Goal: Transaction & Acquisition: Register for event/course

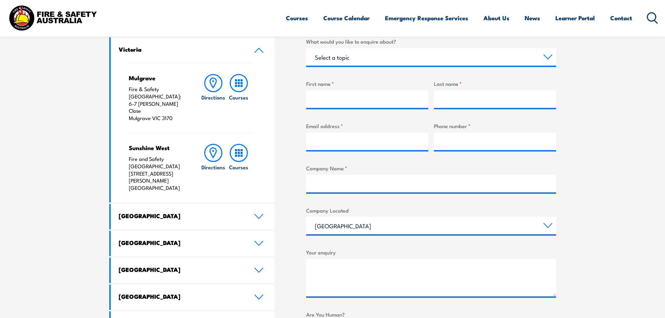
scroll to position [279, 0]
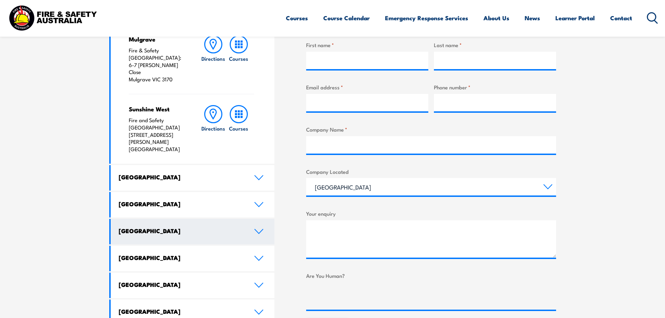
click at [259, 229] on icon at bounding box center [259, 231] width 8 height 4
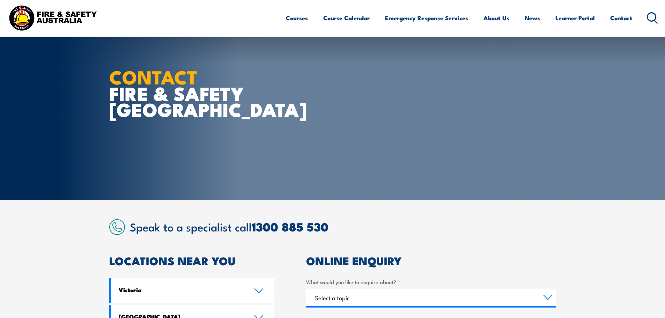
scroll to position [105, 0]
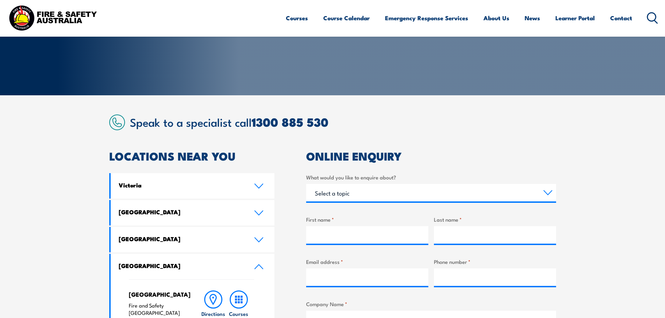
click at [502, 142] on article "Speak to a specialist call [PHONE_NUMBER] LOCATIONS NEAR [GEOGRAPHIC_DATA] [GEO…" at bounding box center [332, 314] width 447 height 400
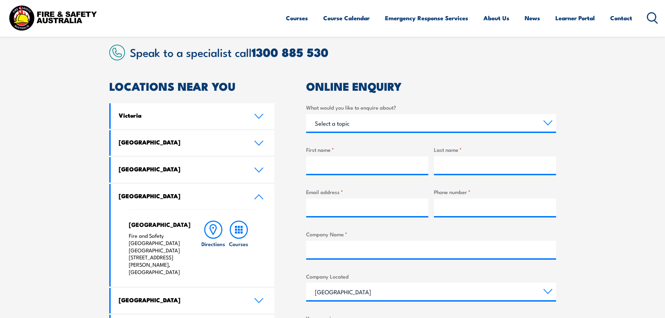
scroll to position [0, 0]
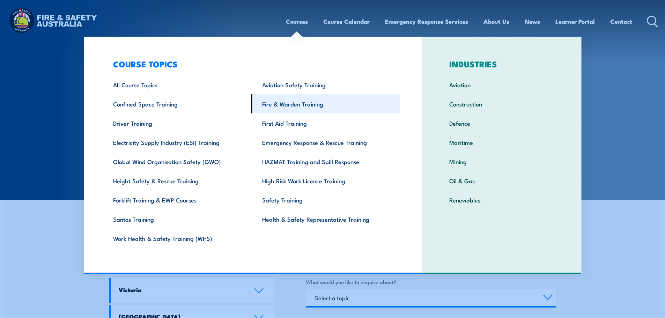
click at [303, 107] on link "Fire & Warden Training" at bounding box center [325, 103] width 149 height 19
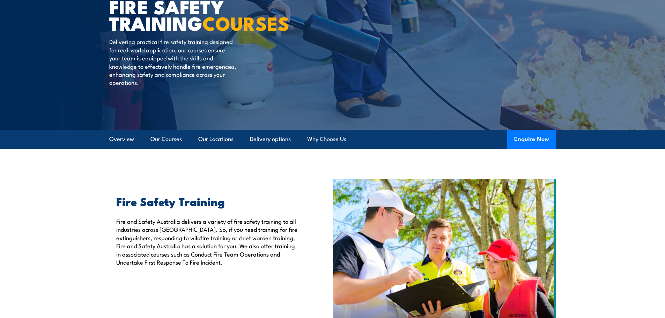
scroll to position [70, 0]
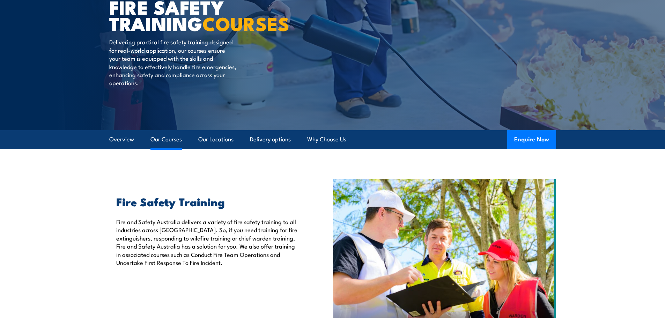
click at [177, 141] on link "Our Courses" at bounding box center [165, 139] width 31 height 18
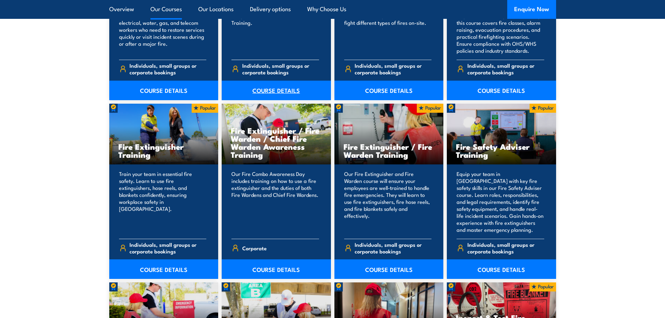
scroll to position [495, 0]
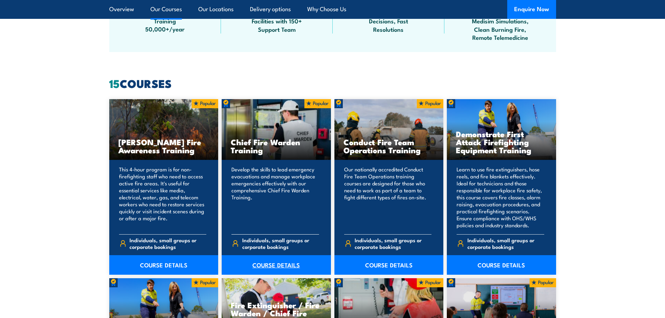
click at [271, 262] on link "COURSE DETAILS" at bounding box center [276, 265] width 109 height 20
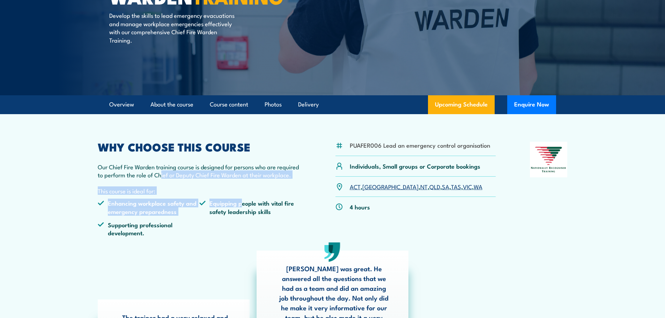
drag, startPoint x: 160, startPoint y: 175, endPoint x: 243, endPoint y: 199, distance: 85.6
click at [243, 199] on div "WHY CHOOSE THIS COURSE Our Chief Fire Warden training course is designed for pe…" at bounding box center [200, 192] width 204 height 101
click at [243, 199] on li "Equipping people with vital fire safety leadership skills" at bounding box center [250, 207] width 102 height 16
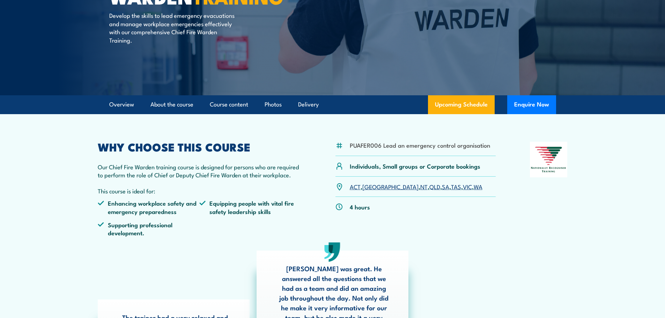
click at [474, 187] on link "WA" at bounding box center [478, 186] width 9 height 8
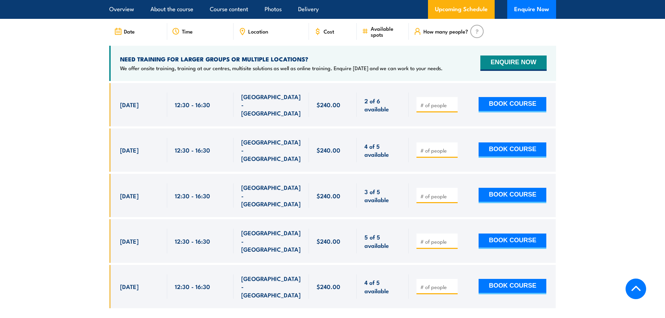
scroll to position [1210, 0]
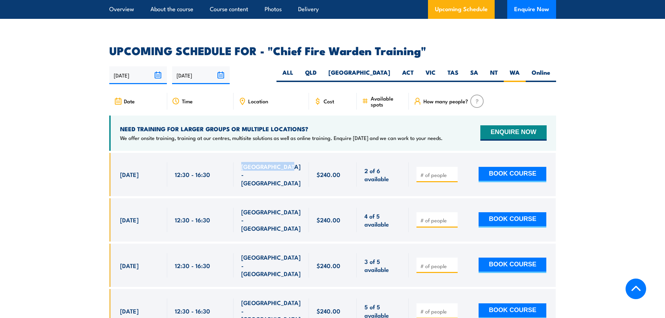
drag, startPoint x: 292, startPoint y: 162, endPoint x: 235, endPoint y: 162, distance: 56.9
click at [235, 162] on div "[GEOGRAPHIC_DATA] - [GEOGRAPHIC_DATA]" at bounding box center [270, 174] width 75 height 43
click at [247, 162] on span "[GEOGRAPHIC_DATA] - [GEOGRAPHIC_DATA]" at bounding box center [271, 174] width 60 height 24
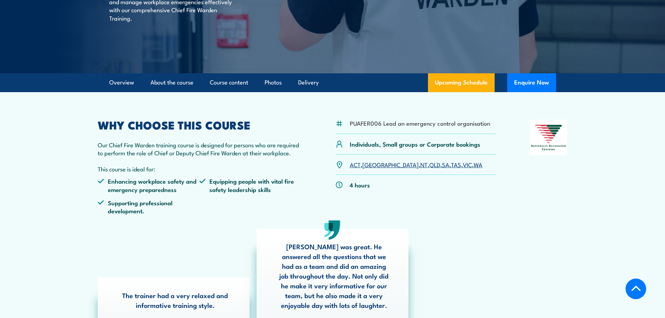
scroll to position [58, 0]
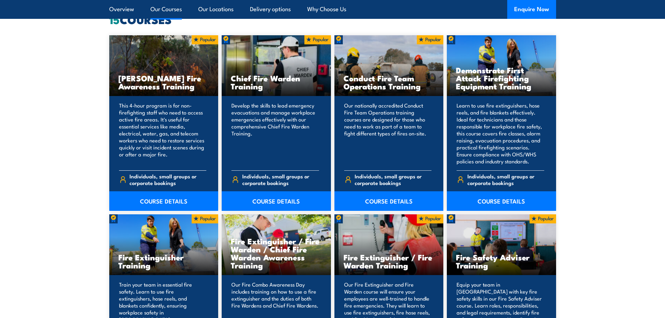
scroll to position [615, 0]
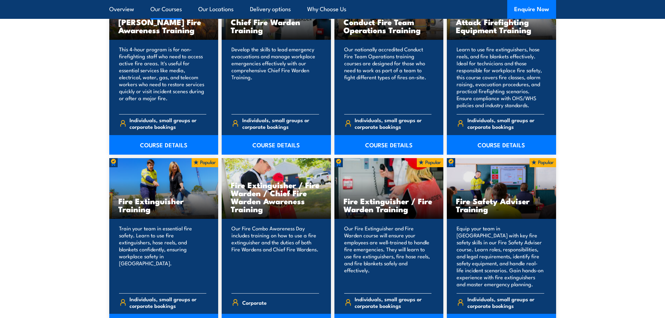
drag, startPoint x: 393, startPoint y: 205, endPoint x: 424, endPoint y: 204, distance: 31.1
click at [424, 204] on h3 "Fire Extinguisher / Fire Warden Training" at bounding box center [388, 205] width 91 height 16
click at [424, 206] on h3 "Fire Extinguisher / Fire Warden Training" at bounding box center [388, 205] width 91 height 16
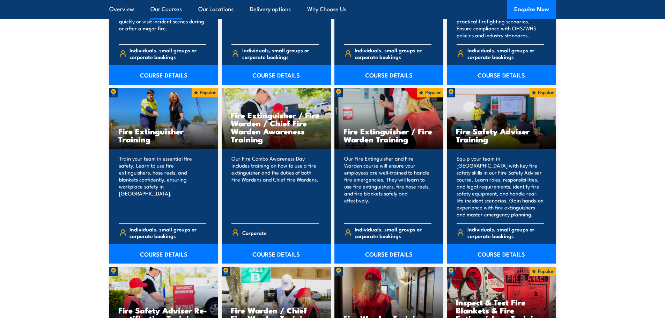
click at [390, 256] on link "COURSE DETAILS" at bounding box center [388, 254] width 109 height 20
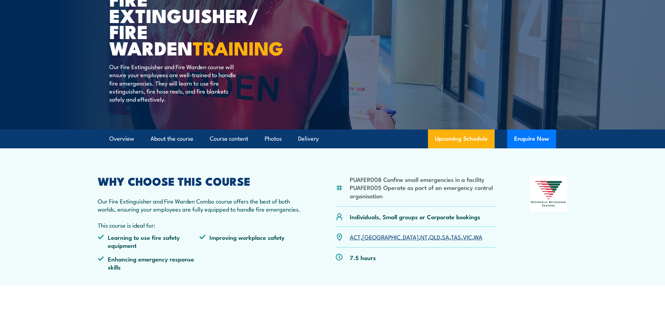
scroll to position [105, 0]
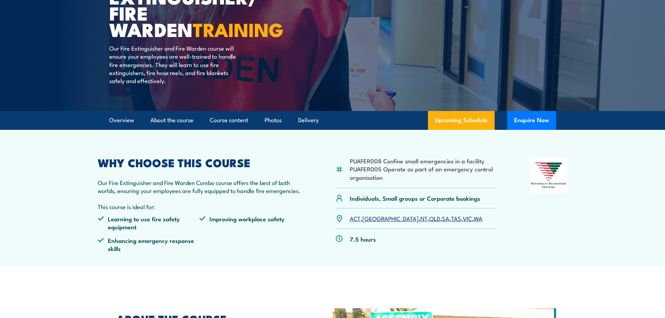
click at [474, 218] on link "WA" at bounding box center [478, 218] width 9 height 8
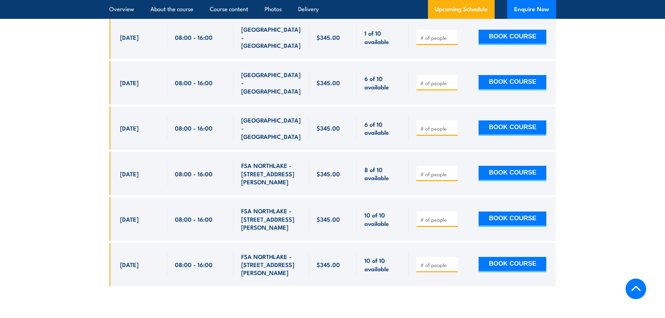
scroll to position [1251, 0]
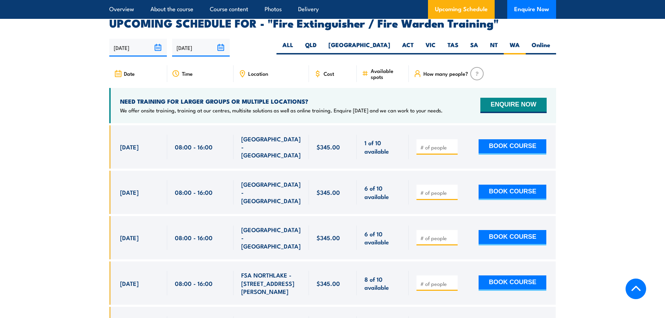
scroll to position [1041, 0]
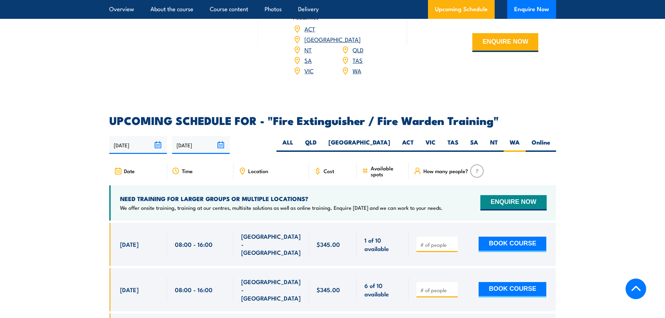
click at [581, 205] on section "UPCOMING SCHEDULE FOR - "Fire Extinguisher / Fire Warden Training" [DATE] [DATE]" at bounding box center [332, 309] width 665 height 388
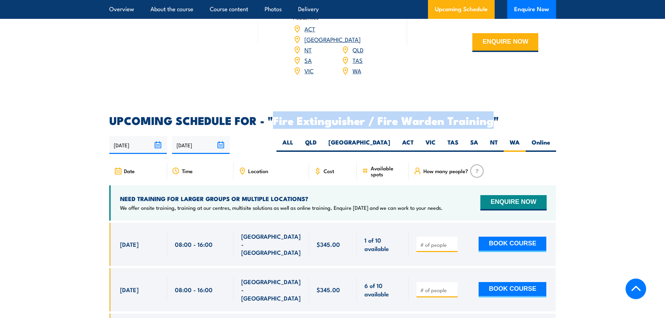
drag, startPoint x: 275, startPoint y: 110, endPoint x: 491, endPoint y: 108, distance: 216.4
click at [491, 115] on h2 "UPCOMING SCHEDULE FOR - "Fire Extinguisher / Fire Warden Training"" at bounding box center [332, 120] width 447 height 10
copy h2 "Fire Extinguisher / Fire Warden Training"
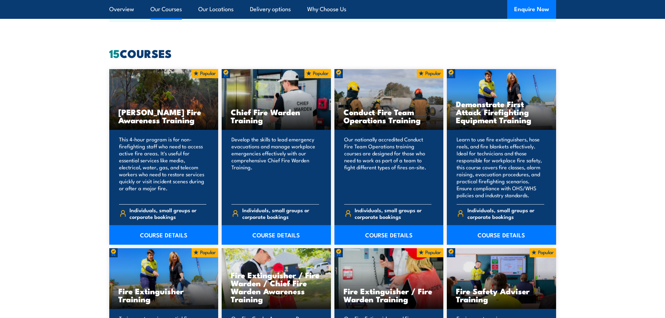
scroll to position [510, 0]
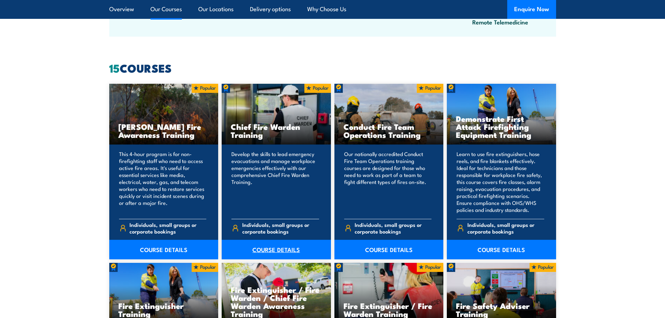
click at [263, 247] on link "COURSE DETAILS" at bounding box center [276, 250] width 109 height 20
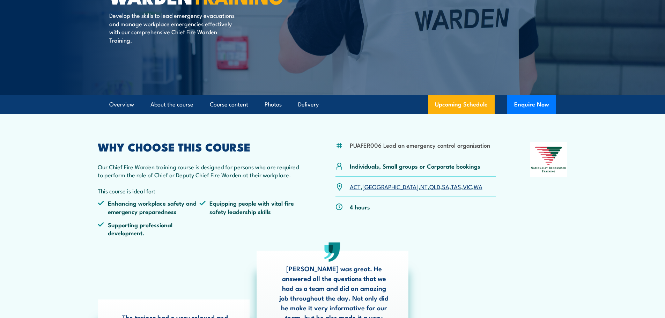
click at [474, 186] on link "WA" at bounding box center [478, 186] width 9 height 8
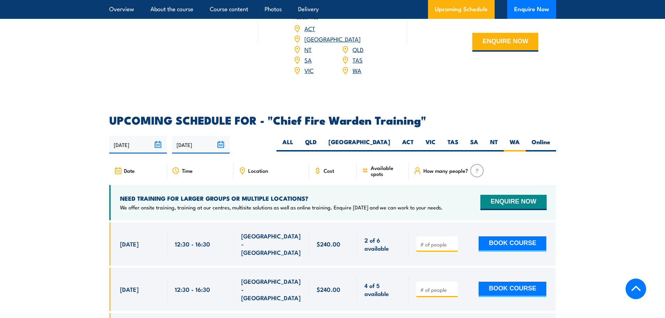
scroll to position [1140, 0]
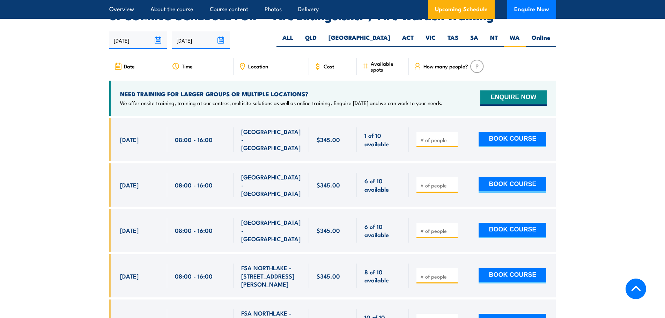
click at [447, 132] on div at bounding box center [436, 139] width 41 height 15
click at [442, 136] on input "number" at bounding box center [437, 139] width 35 height 7
type input "1"
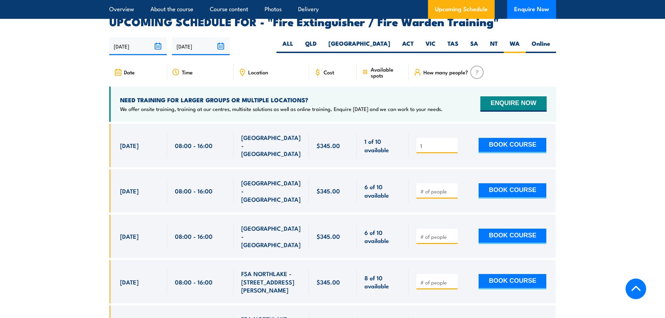
scroll to position [1041, 0]
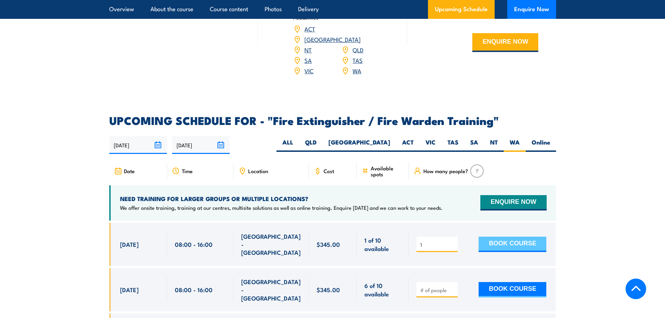
click at [501, 237] on button "BOOK COURSE" at bounding box center [512, 244] width 68 height 15
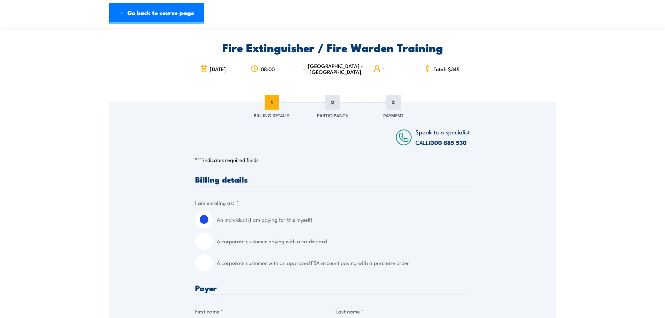
scroll to position [35, 0]
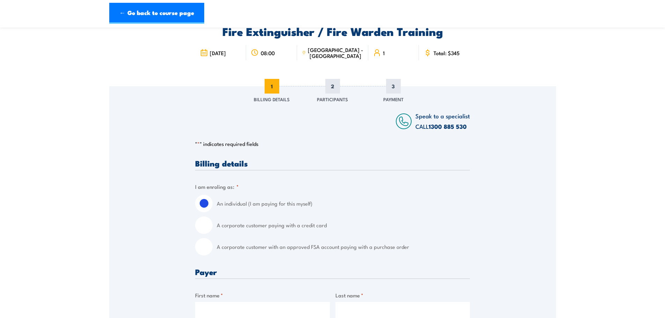
click at [198, 225] on input "A corporate customer paying with a credit card" at bounding box center [203, 224] width 17 height 17
radio input "true"
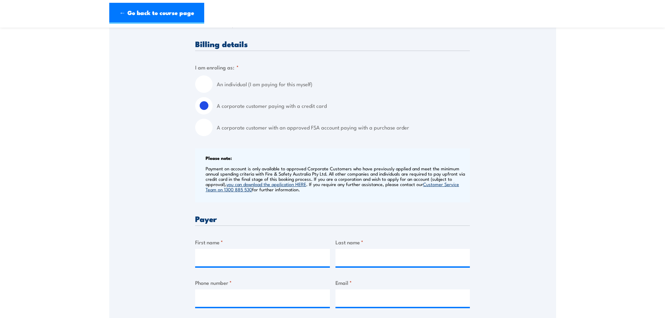
scroll to position [209, 0]
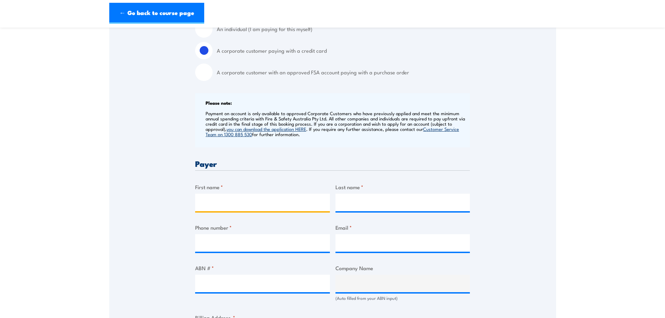
click at [218, 208] on input "First name *" at bounding box center [262, 202] width 135 height 17
type input "[PERSON_NAME]"
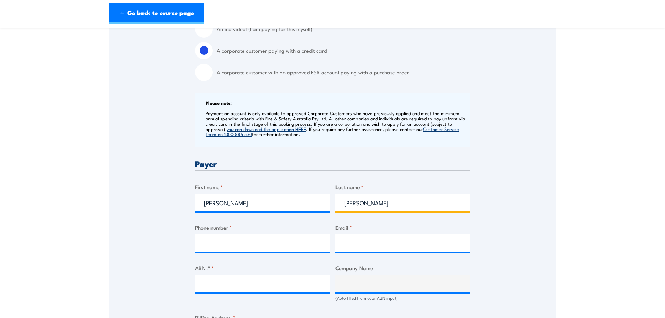
type input "[PERSON_NAME]"
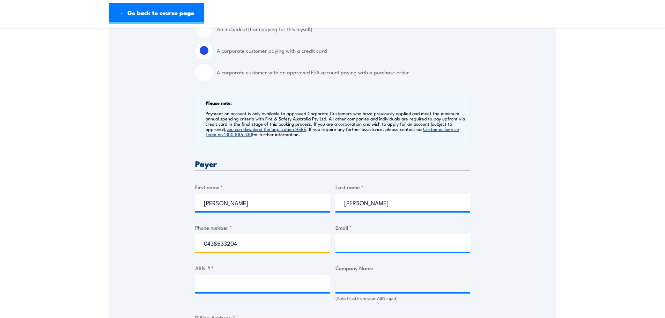
type input "0438533204"
type input "[EMAIL_ADDRESS][DOMAIN_NAME]"
click at [215, 283] on input "ABN # *" at bounding box center [262, 283] width 135 height 17
paste input "31 009 179 640"
type input "31 009 179 640"
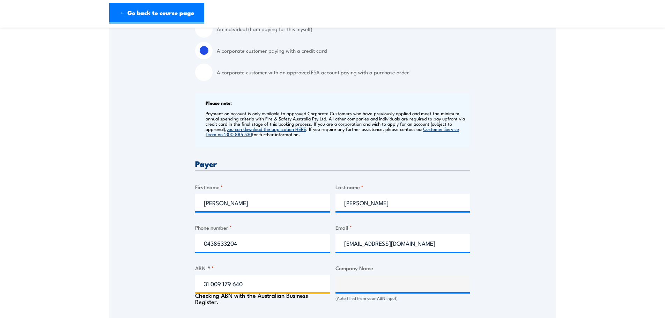
type input "ELKINGTON [PERSON_NAME] [PERSON_NAME] INSURANCE BROKERS PTY LIMITED"
type input "31 009 179 640"
click at [543, 283] on div "Speak to a specialist CALL [PHONE_NUMBER] CALL [PHONE_NUMBER] " * " indicates r…" at bounding box center [332, 276] width 447 height 729
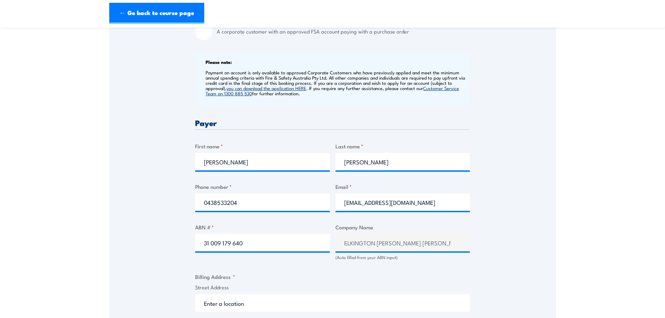
scroll to position [279, 0]
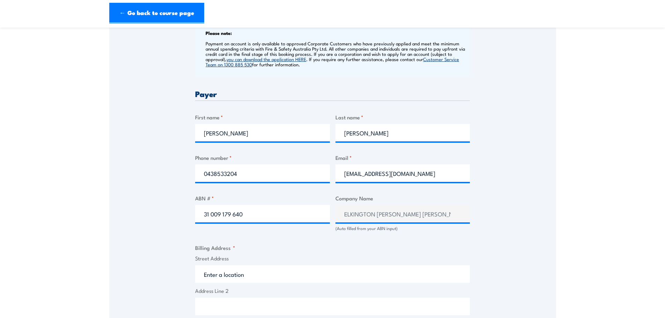
click at [330, 248] on fieldset "Billing Address * Street Address Address Line 2 City State / Province / Region …" at bounding box center [332, 312] width 275 height 136
click at [257, 274] on input "Street Address" at bounding box center [332, 273] width 275 height 17
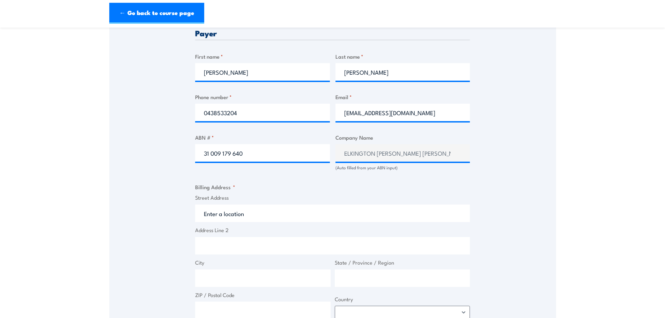
scroll to position [454, 0]
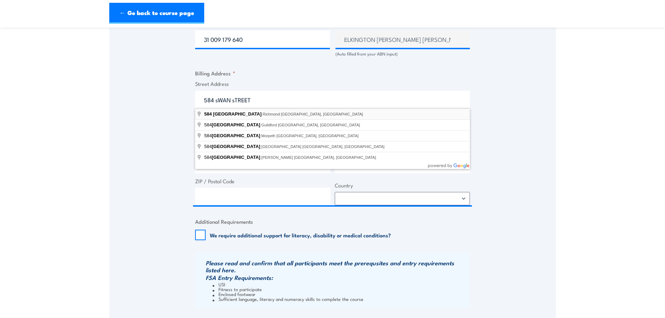
type input "[STREET_ADDRESS]"
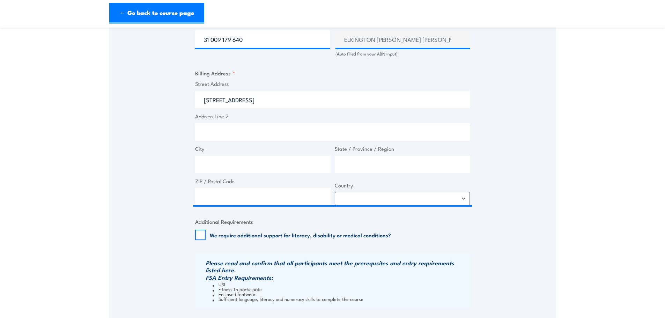
type input "584 Swan St"
type input "[GEOGRAPHIC_DATA]"
type input "Victoria"
type input "3121"
select select "[GEOGRAPHIC_DATA]"
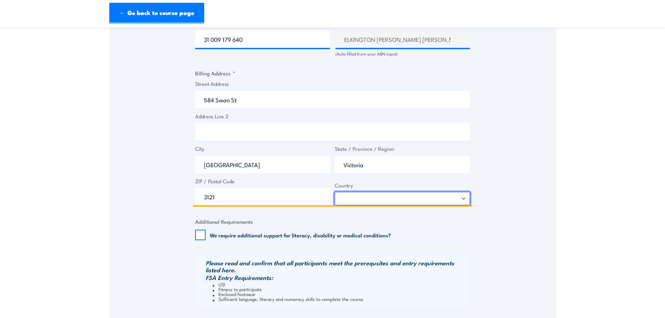
click at [366, 201] on select "[GEOGRAPHIC_DATA] [GEOGRAPHIC_DATA] [GEOGRAPHIC_DATA] [US_STATE] [GEOGRAPHIC_DA…" at bounding box center [402, 198] width 135 height 13
click at [335, 192] on select "[GEOGRAPHIC_DATA] [GEOGRAPHIC_DATA] [GEOGRAPHIC_DATA] [US_STATE] [GEOGRAPHIC_DA…" at bounding box center [402, 198] width 135 height 13
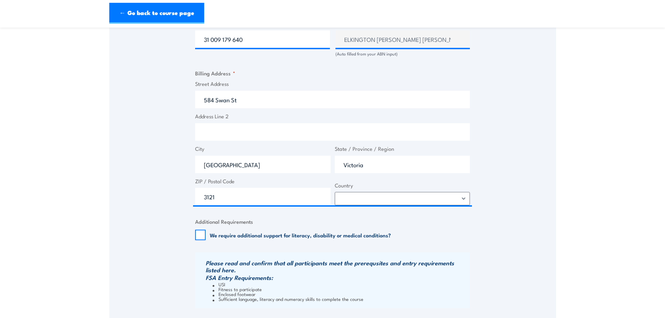
click at [580, 191] on section "Fire Extinguisher / Fire Warden Training 08:00 1 "" at bounding box center [332, 11] width 665 height 861
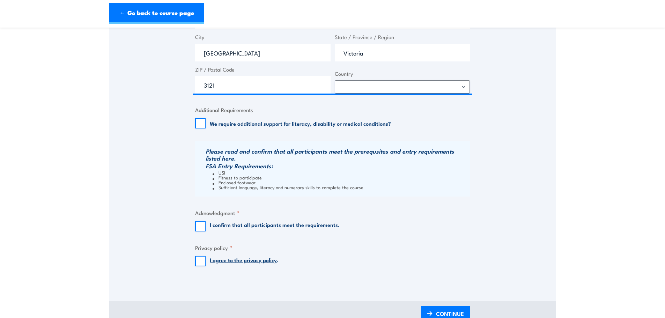
scroll to position [593, 0]
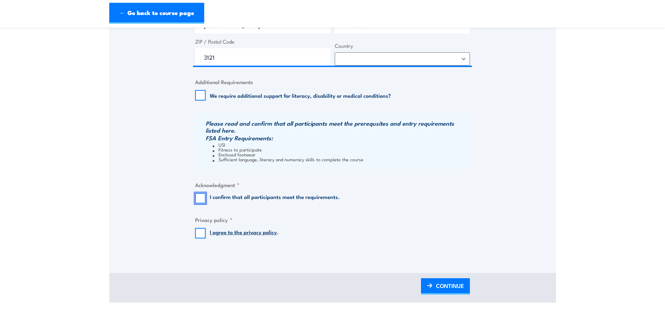
click at [199, 196] on input "I confirm that all participants meet the requirements." at bounding box center [200, 198] width 10 height 10
checkbox input "true"
click at [201, 233] on input "I agree to the privacy policy ." at bounding box center [200, 233] width 10 height 10
checkbox input "true"
click at [444, 282] on span "CONTINUE" at bounding box center [450, 285] width 28 height 18
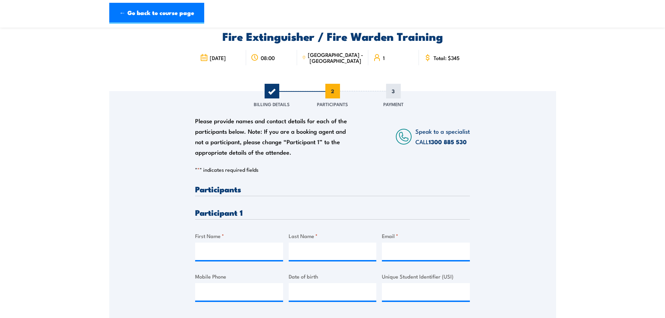
scroll to position [0, 0]
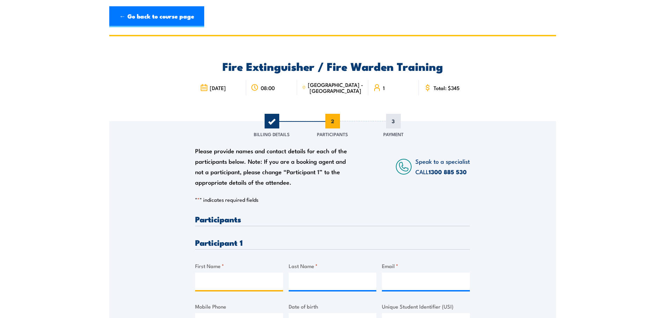
drag, startPoint x: 222, startPoint y: 283, endPoint x: 294, endPoint y: 285, distance: 72.3
click at [222, 283] on input "First Name *" at bounding box center [239, 281] width 88 height 17
paste input "[PERSON_NAME] <[EMAIL_ADDRESS][DOMAIN_NAME]>"
type input "[PERSON_NAME] <[EMAIL_ADDRESS][DOMAIN_NAME]>"
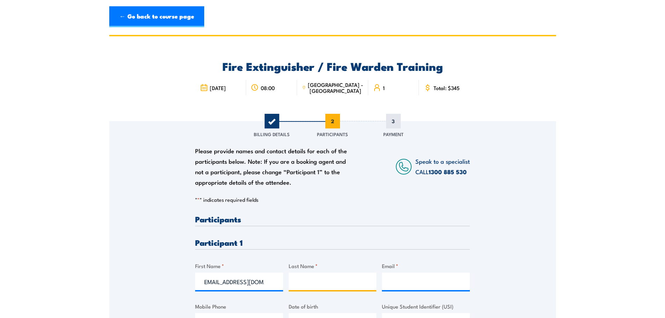
click at [324, 285] on input "Last Name *" at bounding box center [333, 281] width 88 height 17
paste input "[PERSON_NAME] <[EMAIL_ADDRESS][DOMAIN_NAME]>"
type input "[PERSON_NAME] <[EMAIL_ADDRESS][DOMAIN_NAME]>"
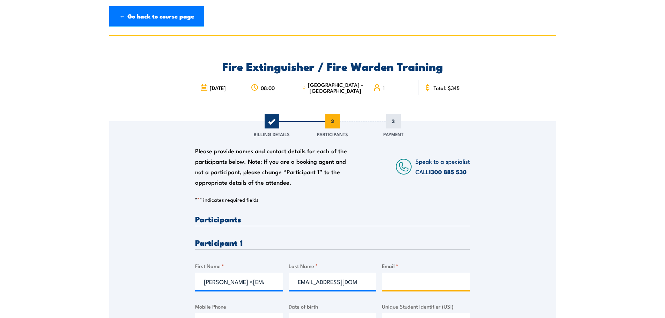
click at [394, 280] on input "Email *" at bounding box center [426, 281] width 88 height 17
paste input "[PERSON_NAME] <[EMAIL_ADDRESS][DOMAIN_NAME]>"
drag, startPoint x: 395, startPoint y: 282, endPoint x: 363, endPoint y: 282, distance: 32.1
click at [363, 282] on div "Please provide names and contact details for each of the participants below. No…" at bounding box center [332, 279] width 275 height 128
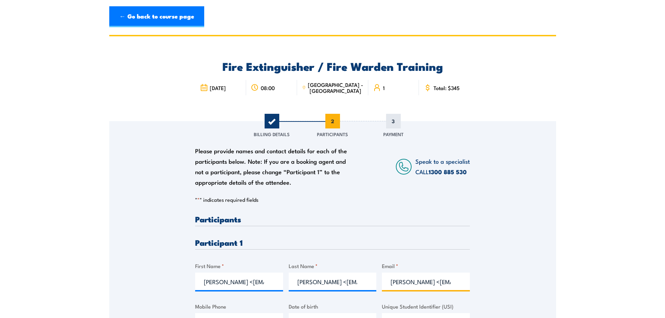
drag, startPoint x: 419, startPoint y: 279, endPoint x: 423, endPoint y: 279, distance: 3.9
click at [420, 279] on input "[PERSON_NAME] <[EMAIL_ADDRESS][DOMAIN_NAME]" at bounding box center [426, 281] width 88 height 17
click at [432, 283] on input "[PERSON_NAME] <[EMAIL_ADDRESS][DOMAIN_NAME]" at bounding box center [426, 281] width 88 height 17
click at [435, 281] on input "[PERSON_NAME] <[EMAIL_ADDRESS][DOMAIN_NAME]" at bounding box center [426, 281] width 88 height 17
type input "[EMAIL_ADDRESS][DOMAIN_NAME]"
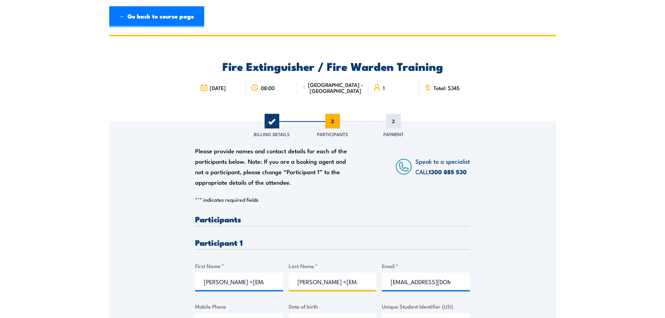
click at [324, 280] on input "[PERSON_NAME] <[EMAIL_ADDRESS][DOMAIN_NAME]>" at bounding box center [333, 281] width 88 height 17
click at [322, 284] on input "[PERSON_NAME] <[EMAIL_ADDRESS][DOMAIN_NAME]>" at bounding box center [333, 281] width 88 height 17
drag, startPoint x: 314, startPoint y: 283, endPoint x: 488, endPoint y: 300, distance: 175.0
click at [488, 300] on div "Please provide names and contact details for each of the participants below. No…" at bounding box center [332, 233] width 447 height 224
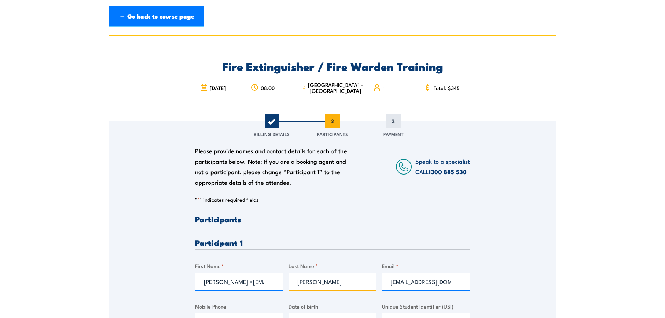
scroll to position [0, 0]
type input "[PERSON_NAME]"
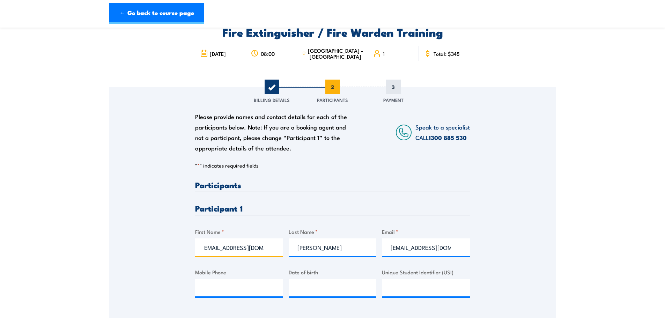
scroll to position [64, 0]
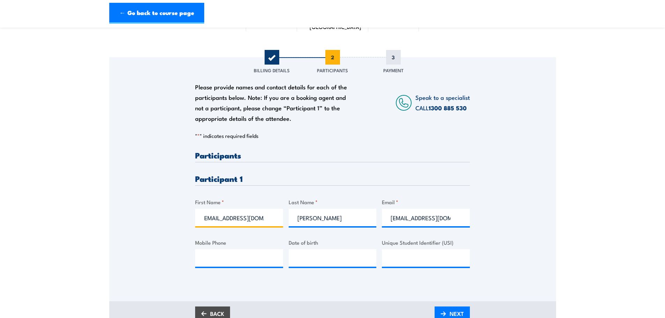
drag, startPoint x: 230, startPoint y: 282, endPoint x: 472, endPoint y: 317, distance: 245.1
click at [472, 317] on div "Fire Extinguisher / Fire Warden Training [DATE] 08:00 [GEOGRAPHIC_DATA] - [GEOG…" at bounding box center [332, 151] width 447 height 360
type input "LesLynne"
click at [240, 263] on input "Mobile Phone" at bounding box center [239, 257] width 88 height 17
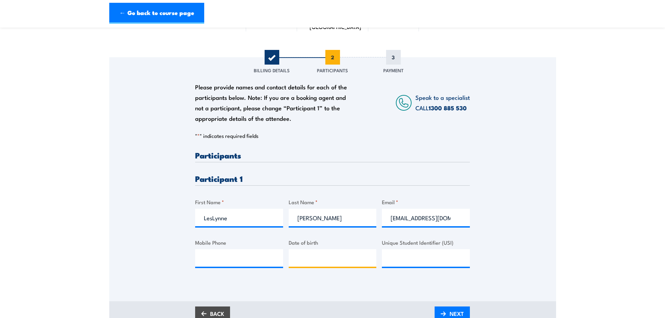
type input "__/__/____"
click at [346, 260] on input "__/__/____" at bounding box center [333, 257] width 88 height 17
click at [431, 262] on input "Unique Student Identifier (USI)" at bounding box center [426, 257] width 88 height 17
click at [578, 260] on section "Fire Extinguisher / Fire Warden Training 08:00 1 "" at bounding box center [332, 151] width 665 height 360
drag, startPoint x: 450, startPoint y: 242, endPoint x: 398, endPoint y: 243, distance: 51.7
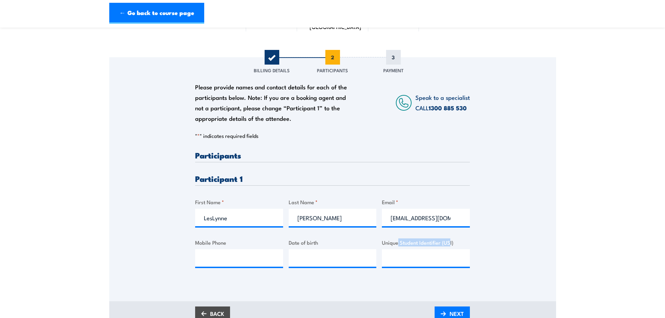
click at [398, 243] on label "Unique Student Identifier (USI)" at bounding box center [426, 242] width 88 height 8
drag, startPoint x: 458, startPoint y: 244, endPoint x: 379, endPoint y: 240, distance: 78.3
click at [379, 240] on div "Please provide names and contact details for each of the participants below. No…" at bounding box center [332, 215] width 275 height 128
copy label "Unique Student Identifier (USI)"
